Goal: Transaction & Acquisition: Purchase product/service

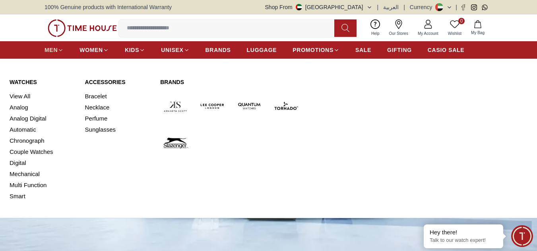
click at [52, 50] on span "MEN" at bounding box center [50, 50] width 13 height 8
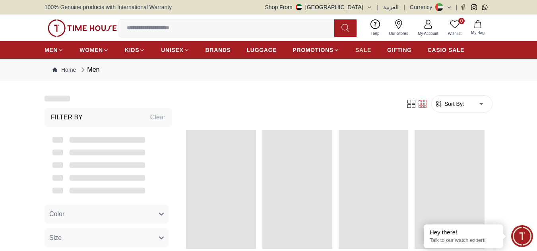
click at [361, 51] on span "SALE" at bounding box center [363, 50] width 16 height 8
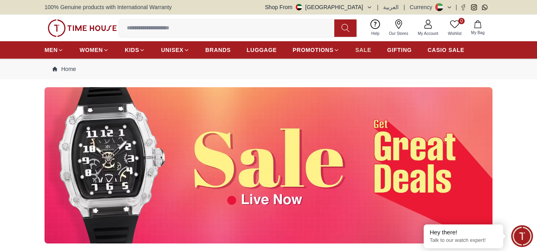
click at [366, 50] on span "SALE" at bounding box center [363, 50] width 16 height 8
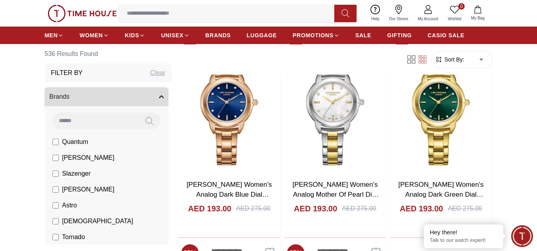
scroll to position [1271, 0]
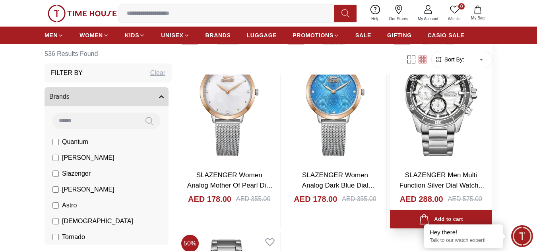
scroll to position [2861, 0]
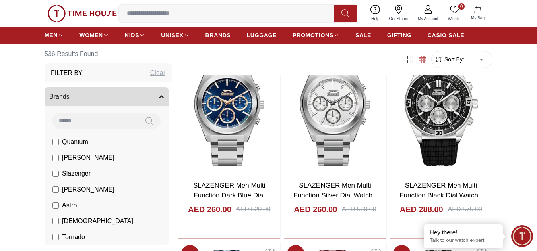
scroll to position [3099, 0]
